Goal: Transaction & Acquisition: Purchase product/service

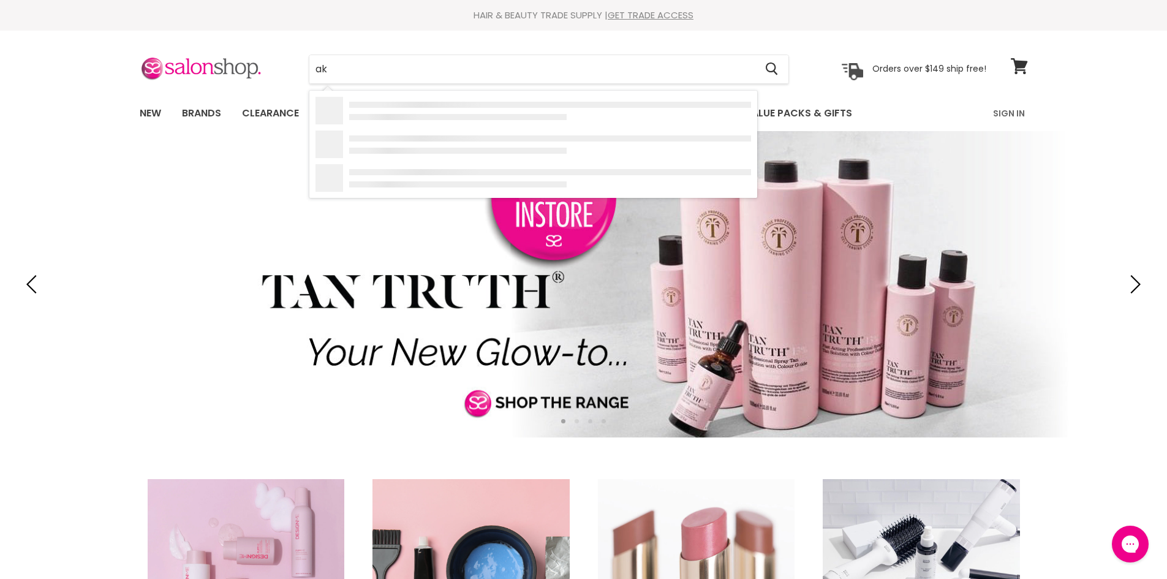
type input "a"
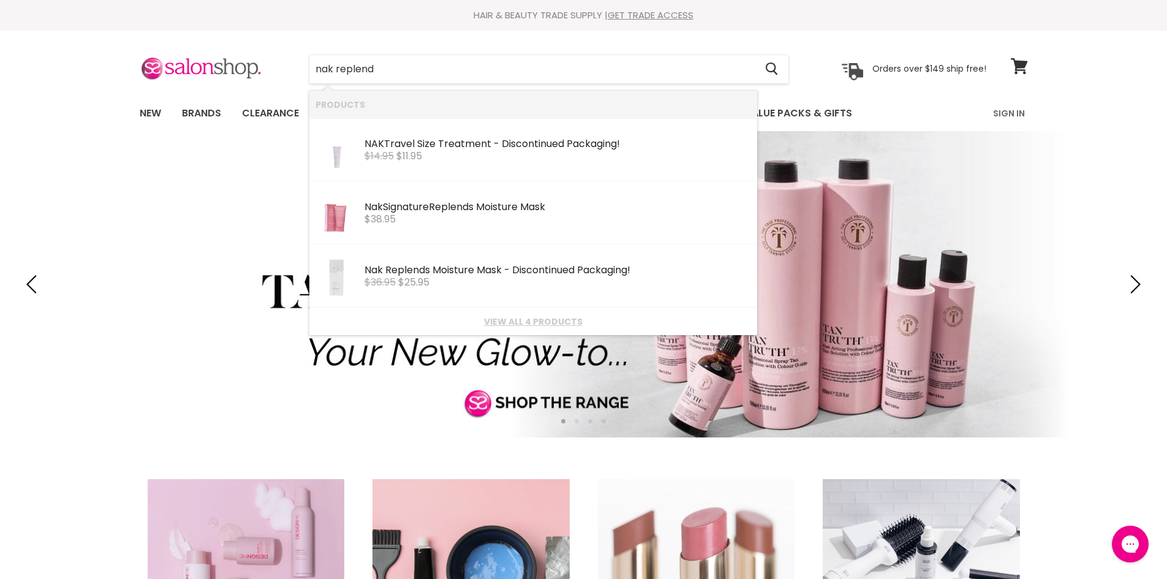
type input "nak replends"
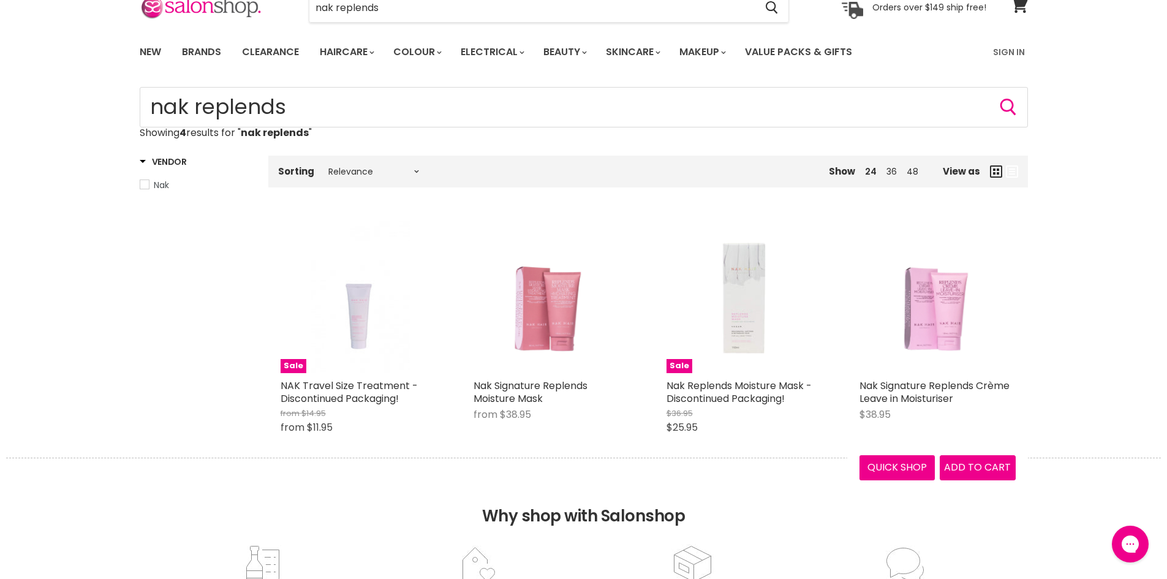
click at [940, 334] on img "Main content" at bounding box center [937, 295] width 125 height 156
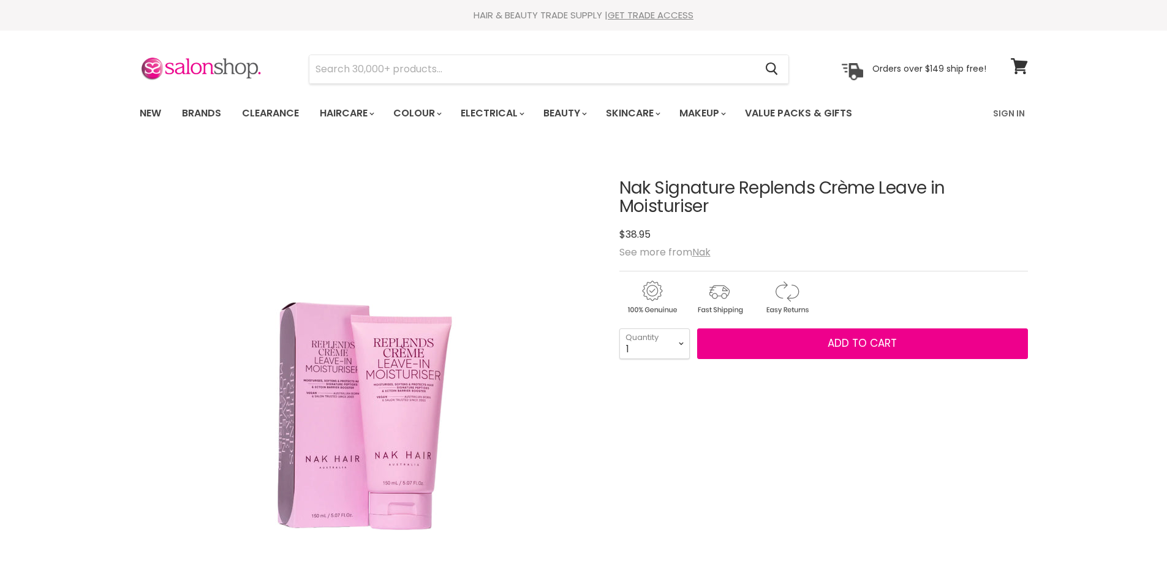
click at [1000, 113] on link "Sign In" at bounding box center [1009, 113] width 47 height 26
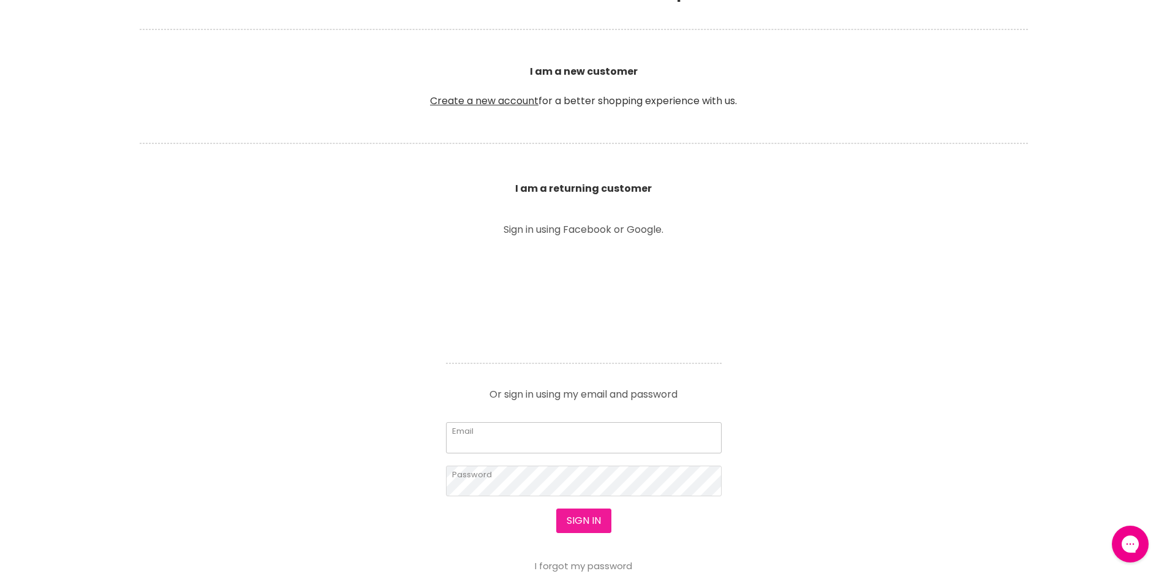
type input "madisondinsdale3@gmail.com"
click at [591, 513] on button "Sign in" at bounding box center [583, 521] width 55 height 25
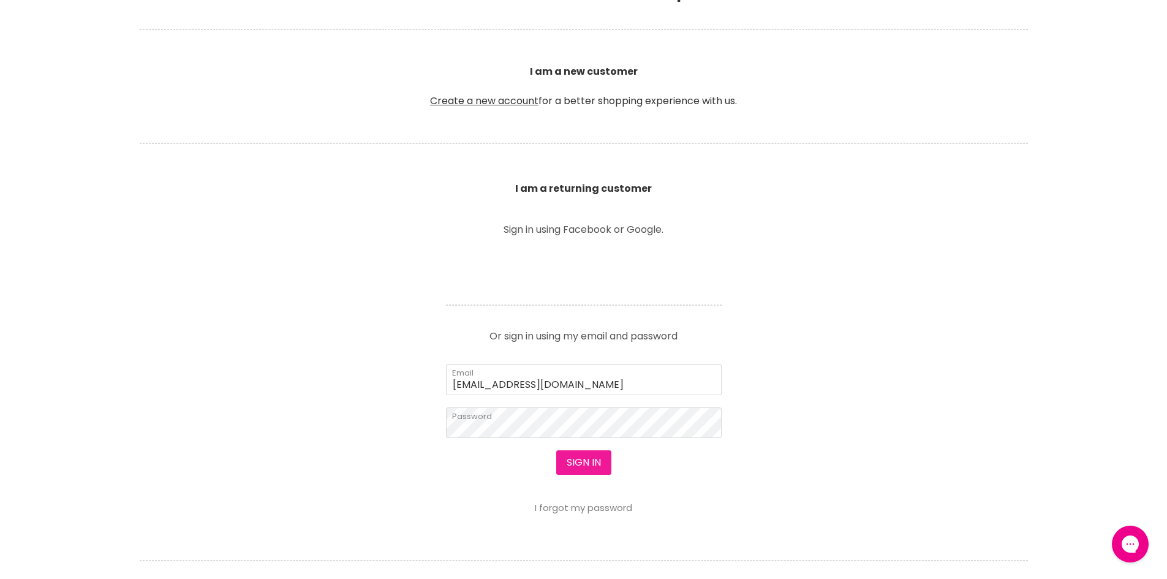
click at [575, 456] on button "Sign in" at bounding box center [583, 462] width 55 height 25
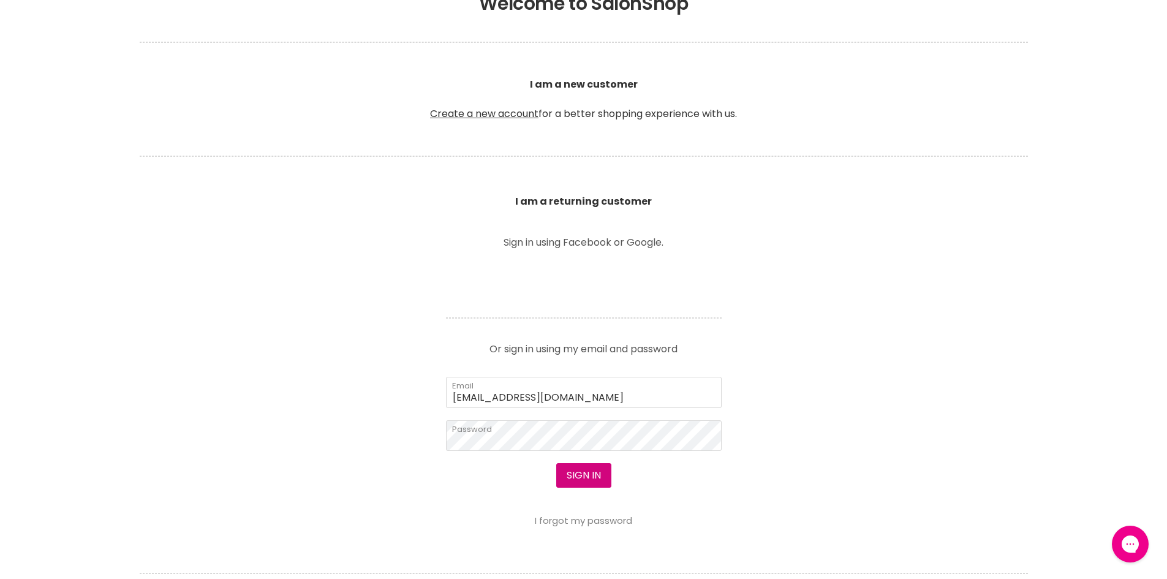
scroll to position [306, 0]
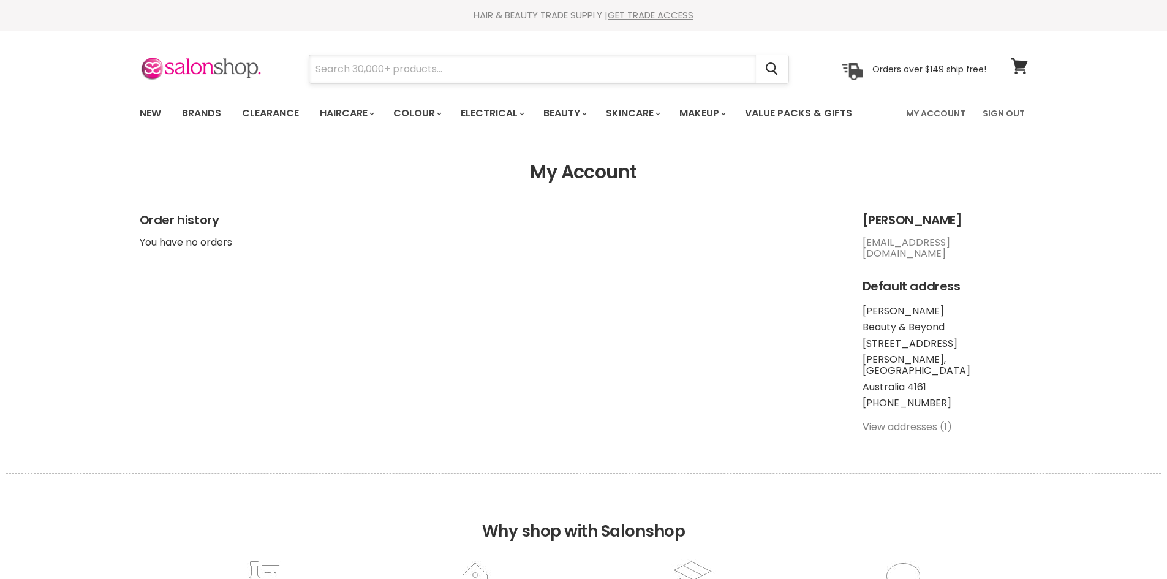
click at [347, 71] on input "Search" at bounding box center [532, 69] width 447 height 28
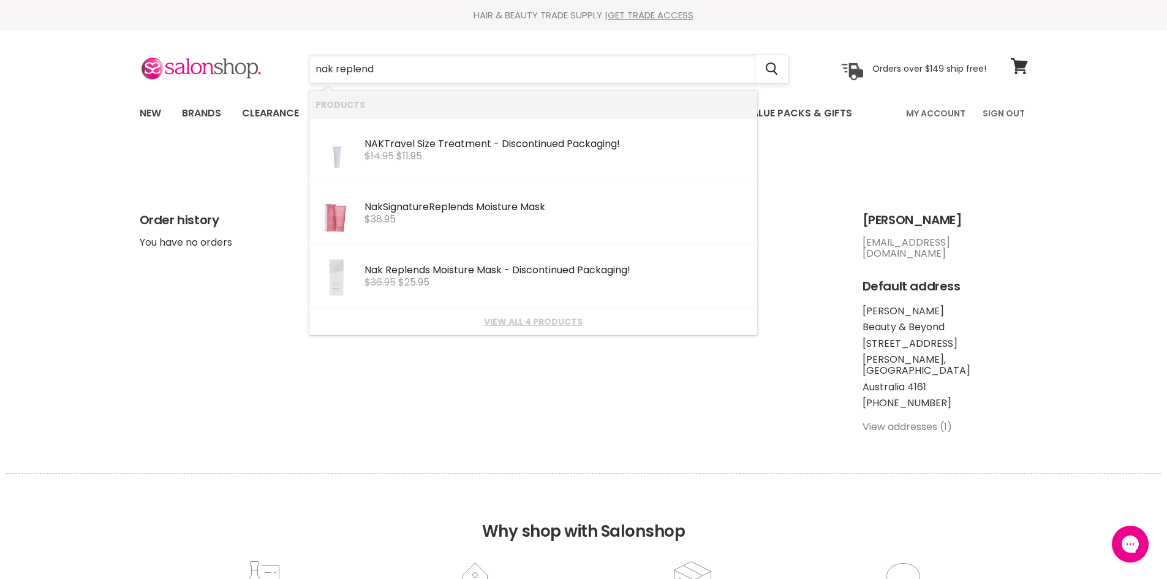
type input "nak replends"
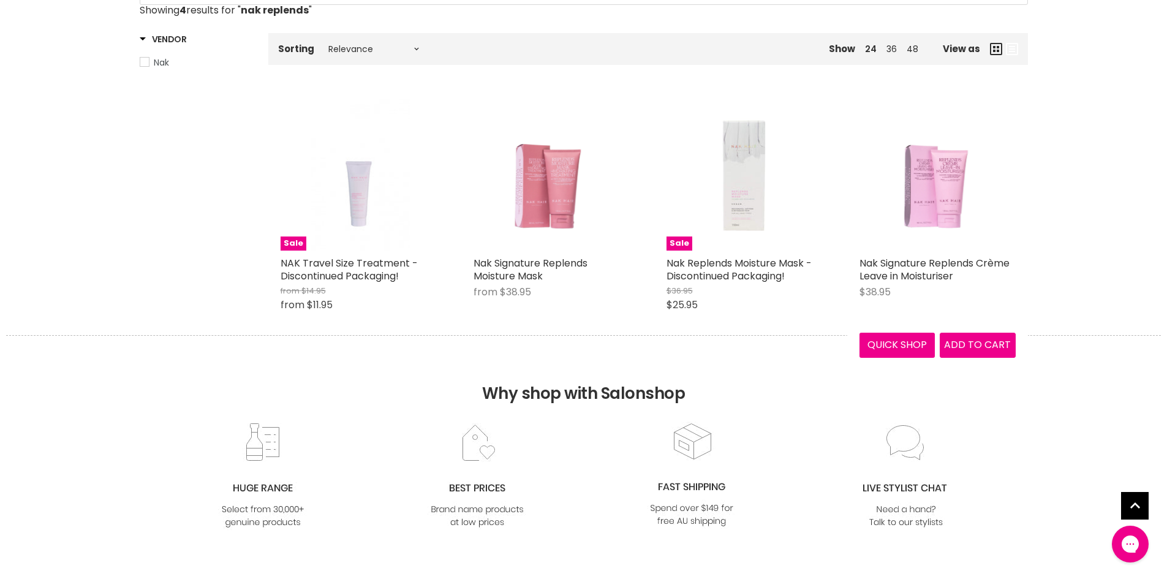
click at [925, 196] on img "Main content" at bounding box center [937, 172] width 125 height 156
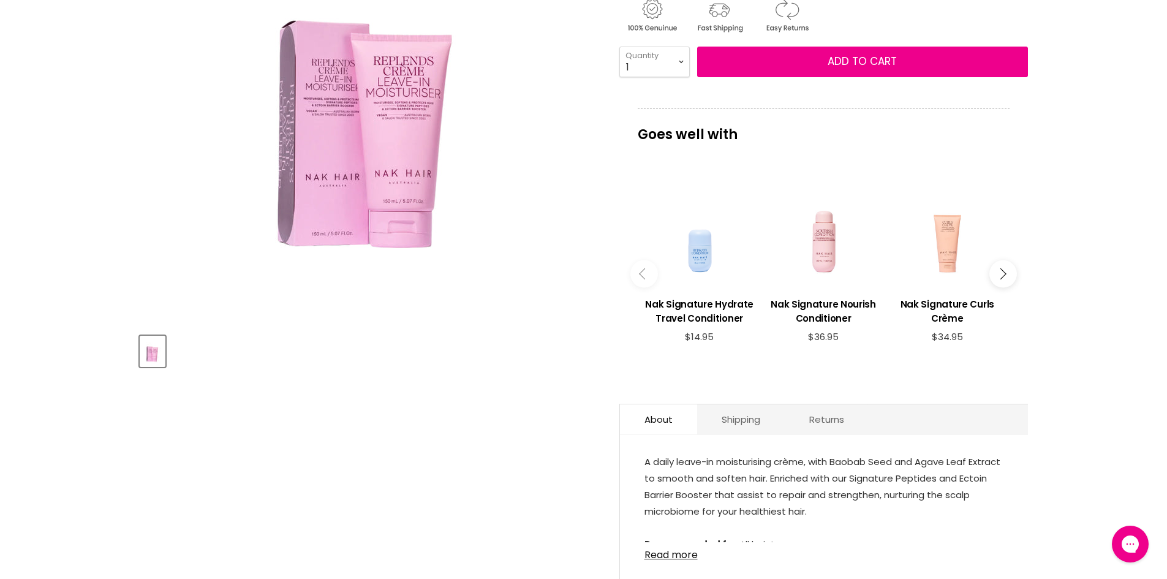
scroll to position [123, 0]
